Goal: Task Accomplishment & Management: Use online tool/utility

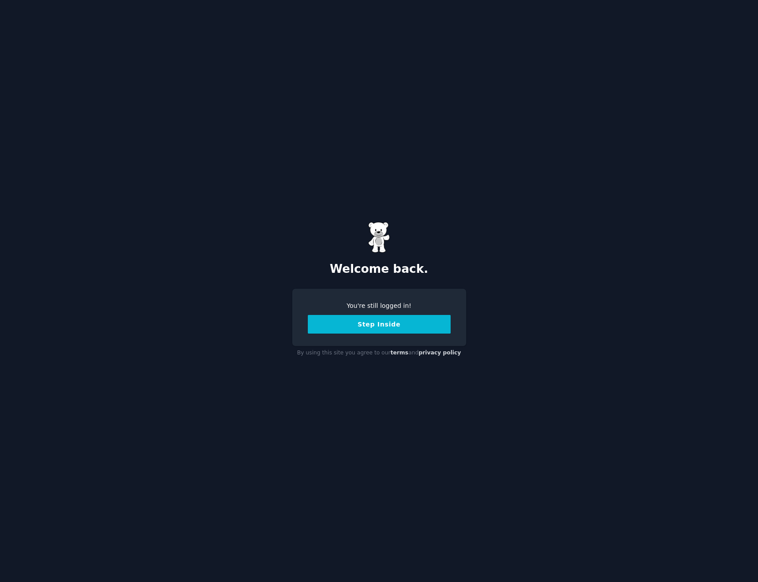
click at [389, 327] on button "Step Inside" at bounding box center [379, 324] width 143 height 19
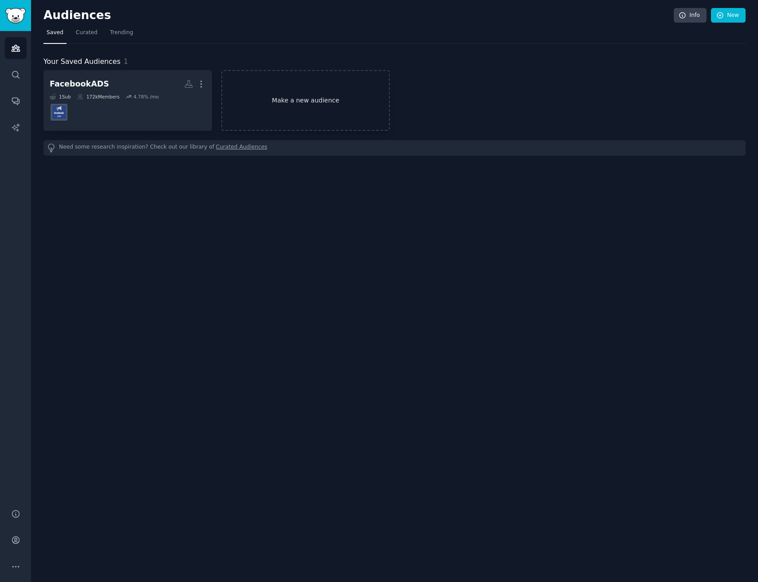
click at [322, 93] on link "Make a new audience" at bounding box center [305, 100] width 169 height 61
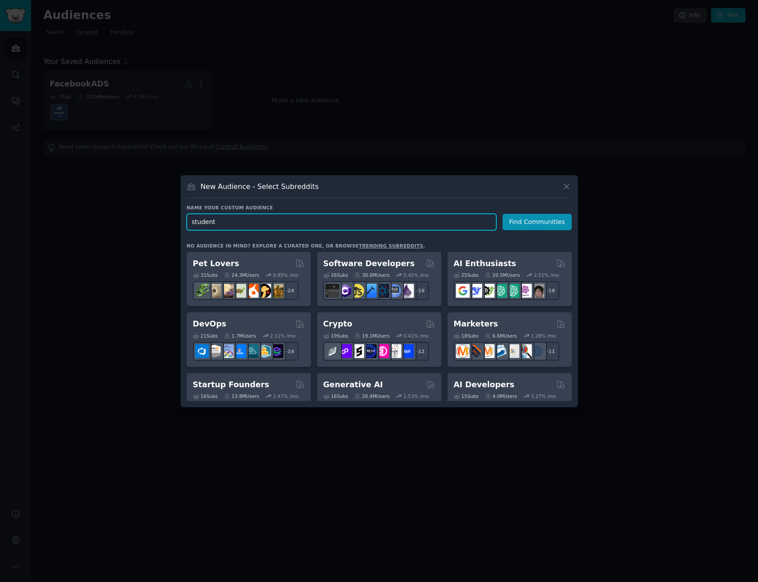
click at [377, 224] on input "student" at bounding box center [342, 222] width 310 height 16
type input "University"
click button "Find Communities" at bounding box center [537, 222] width 69 height 16
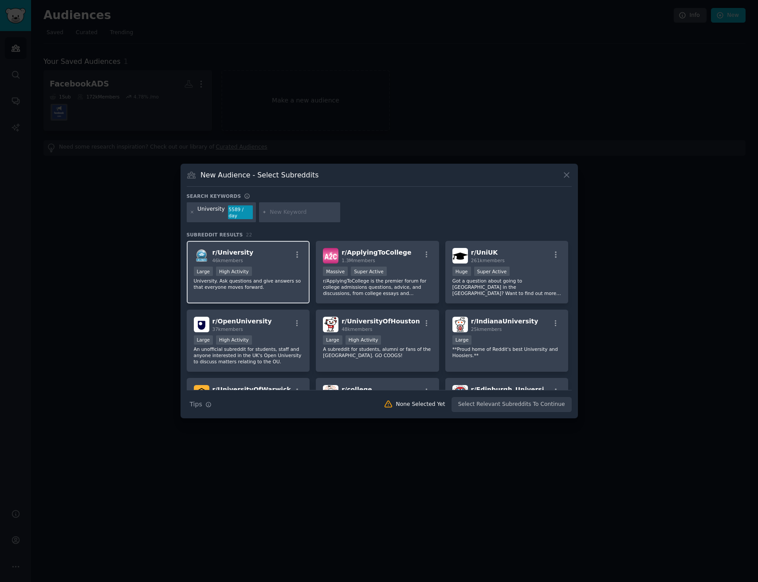
click at [269, 262] on div "r/ University 46k members" at bounding box center [248, 256] width 109 height 16
click at [295, 212] on input "text" at bounding box center [303, 212] width 67 height 8
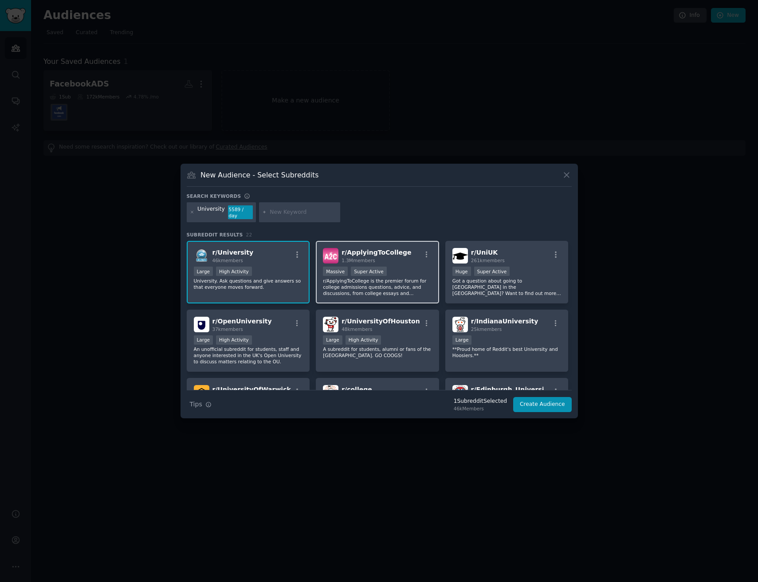
click at [384, 285] on p "r/ApplyingToCollege is the premier forum for college admissions questions, advi…" at bounding box center [377, 287] width 109 height 19
click at [533, 272] on div "Huge Super Active" at bounding box center [506, 272] width 109 height 11
click at [381, 282] on p "r/ApplyingToCollege is the premier forum for college admissions questions, advi…" at bounding box center [377, 287] width 109 height 19
click at [545, 258] on div "r/ UniUK 261k members" at bounding box center [506, 256] width 109 height 16
click at [205, 205] on div "University" at bounding box center [210, 212] width 27 height 14
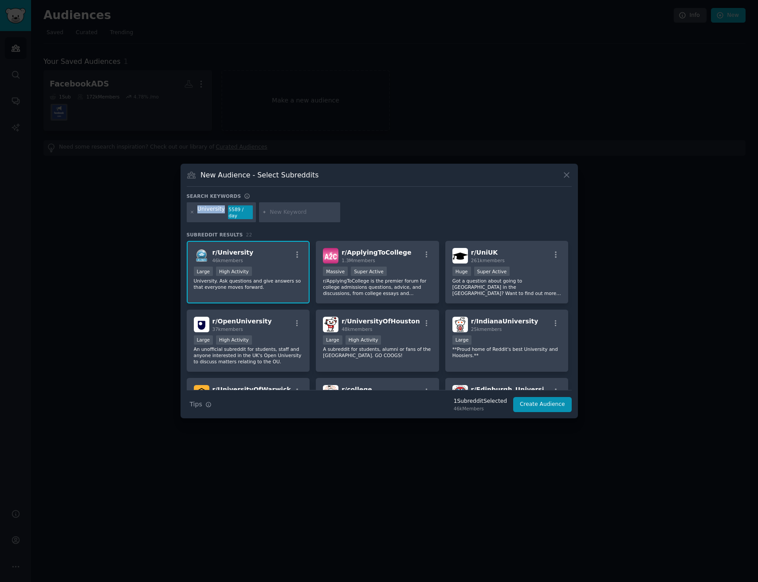
click at [205, 205] on div "University" at bounding box center [210, 212] width 27 height 14
click at [209, 210] on div "University" at bounding box center [210, 212] width 27 height 14
click at [292, 216] on div at bounding box center [300, 212] width 82 height 20
click at [276, 216] on div at bounding box center [300, 212] width 82 height 20
click at [262, 216] on div at bounding box center [300, 212] width 82 height 20
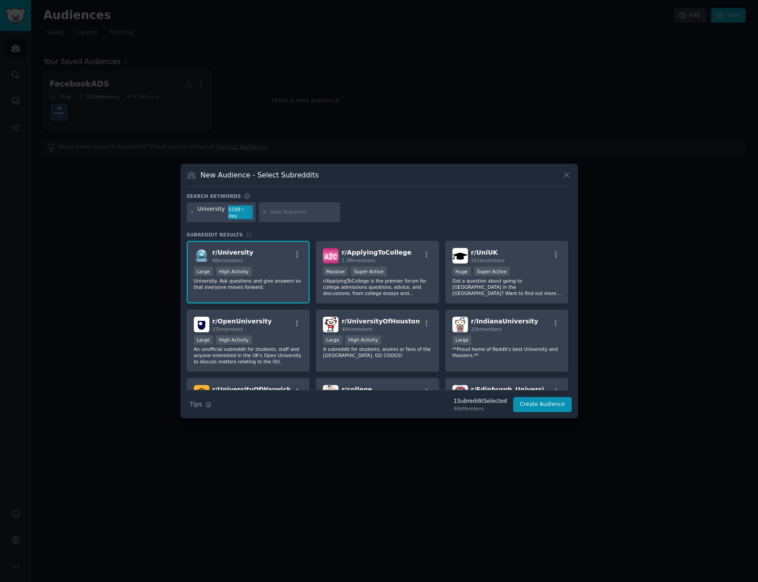
click at [279, 216] on input "text" at bounding box center [303, 212] width 67 height 8
type input "Faculdade"
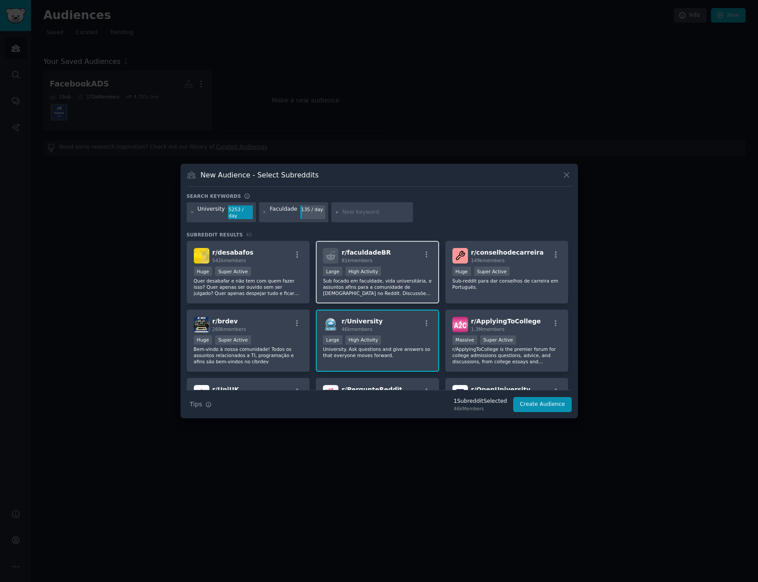
click at [391, 268] on div "Large High Activity" at bounding box center [377, 272] width 109 height 11
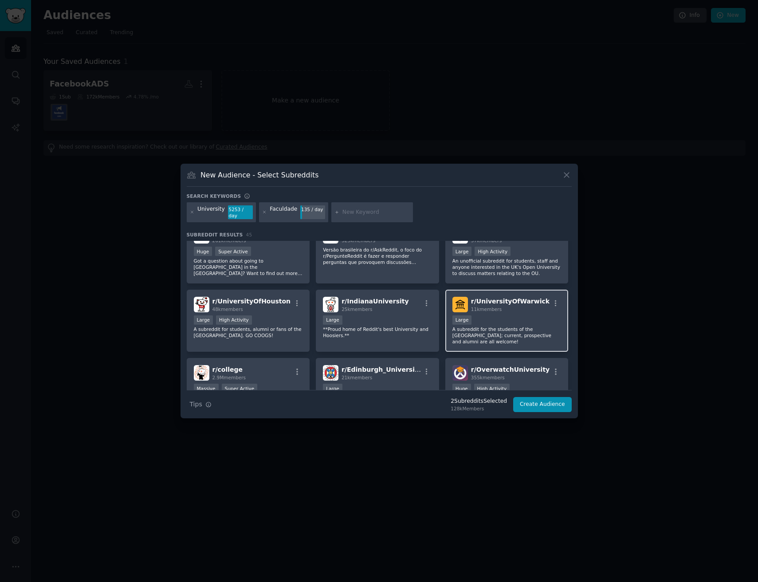
scroll to position [166, 0]
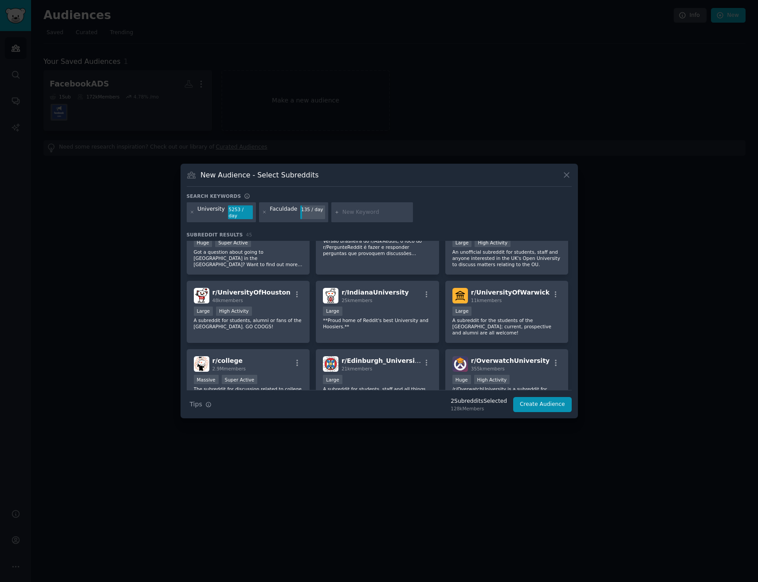
click at [370, 212] on input "text" at bounding box center [375, 212] width 67 height 8
type input "Universidade"
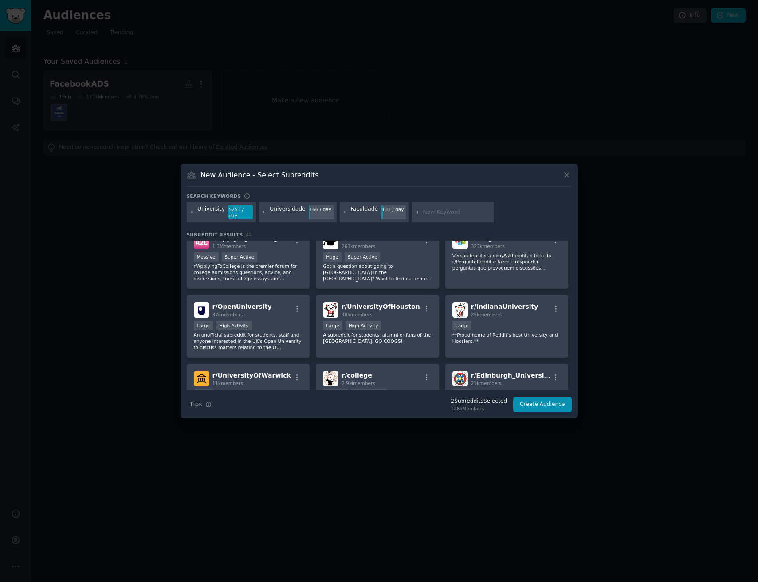
scroll to position [265, 0]
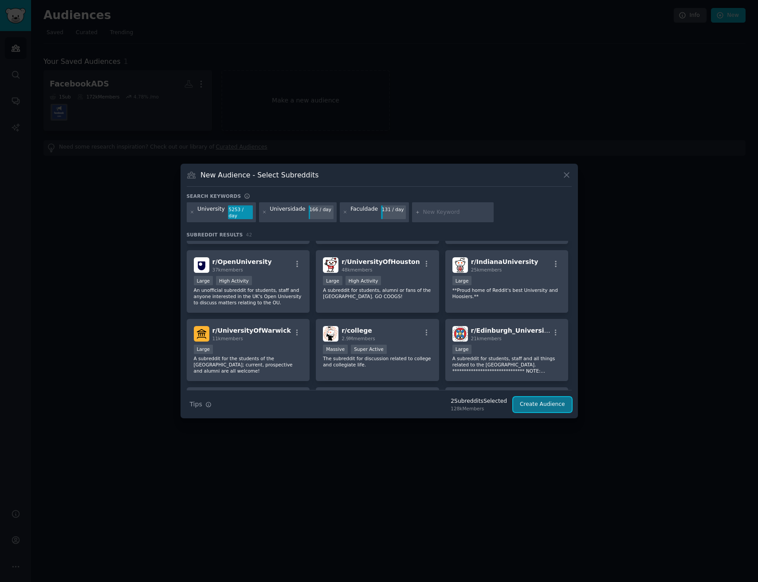
click at [544, 404] on button "Create Audience" at bounding box center [542, 404] width 59 height 15
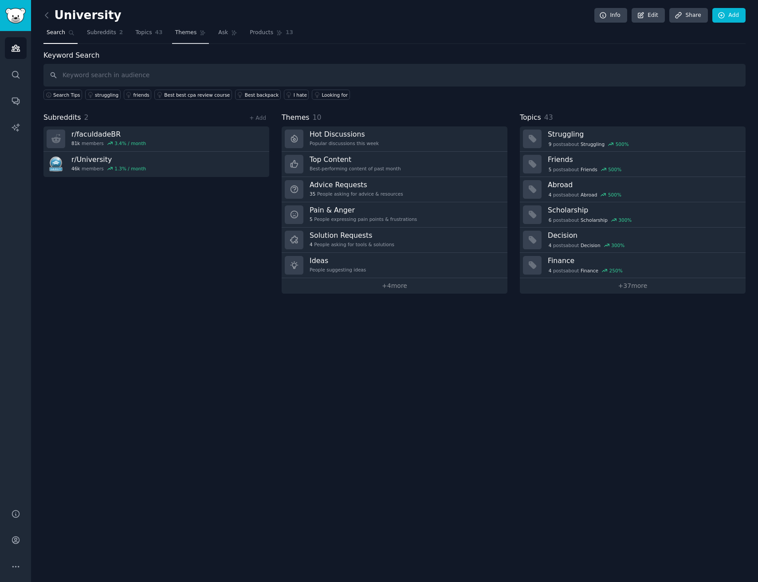
click at [184, 27] on link "Themes" at bounding box center [190, 35] width 37 height 18
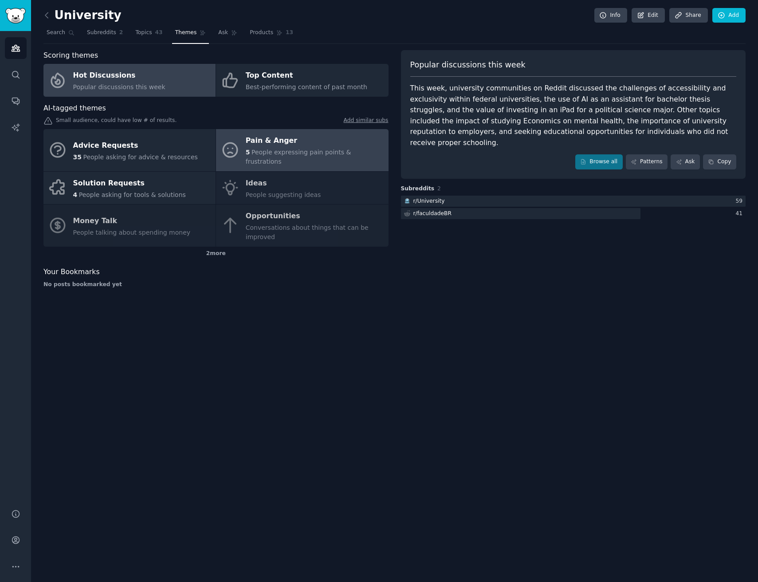
click at [288, 145] on div "Pain & Anger" at bounding box center [315, 141] width 138 height 14
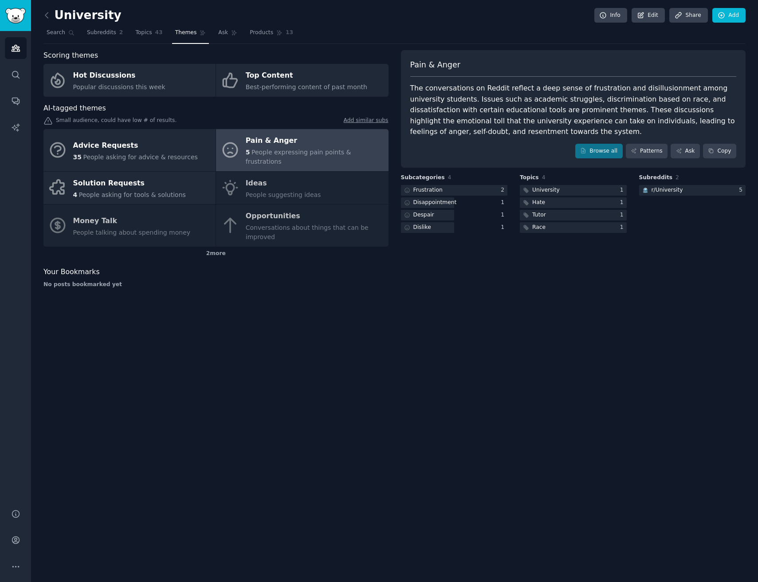
click at [513, 112] on div "The conversations on Reddit reflect a deep sense of frustration and disillusion…" at bounding box center [573, 110] width 326 height 55
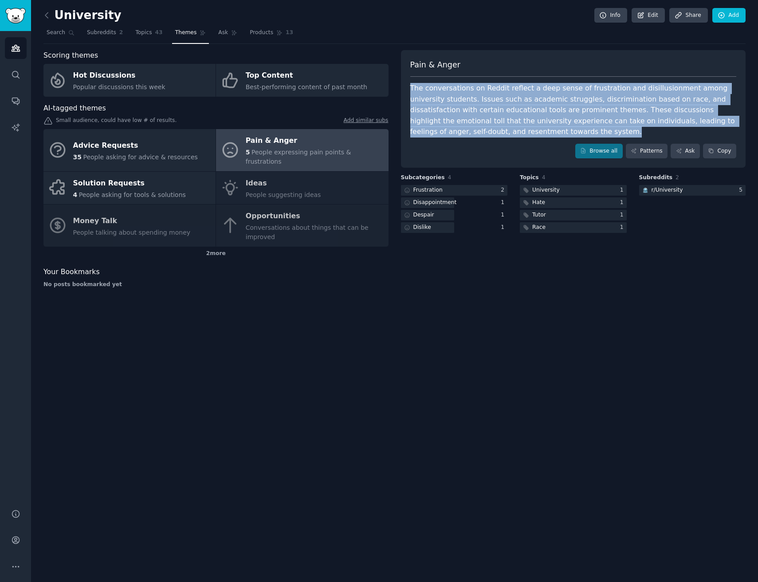
click at [513, 112] on div "The conversations on Reddit reflect a deep sense of frustration and disillusion…" at bounding box center [573, 110] width 326 height 55
copy div "The conversations on Reddit reflect a deep sense of frustration and disillusion…"
click at [642, 150] on link "Patterns" at bounding box center [647, 151] width 42 height 15
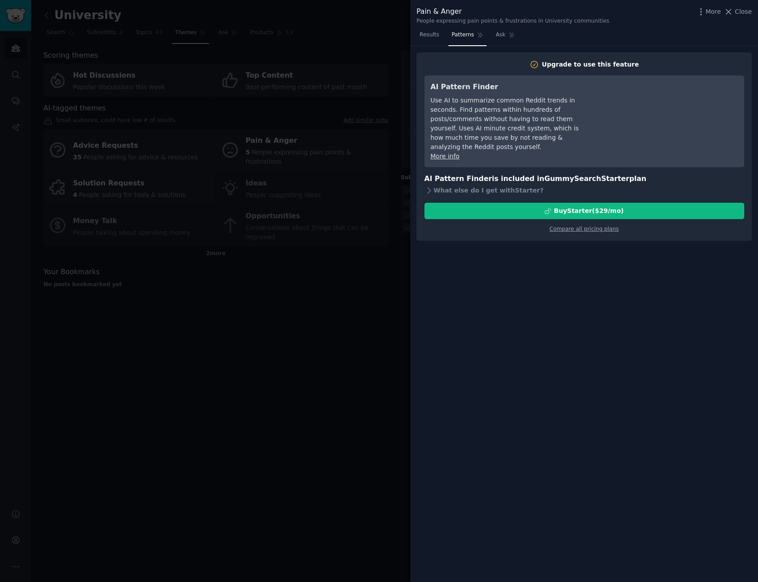
click at [731, 6] on div "More Close" at bounding box center [723, 11] width 55 height 11
click at [733, 10] on icon at bounding box center [728, 11] width 9 height 9
